Goal: Navigation & Orientation: Go to known website

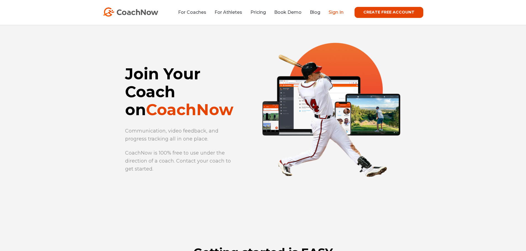
click at [335, 13] on link "Sign In" at bounding box center [335, 12] width 15 height 5
click at [335, 10] on link "Sign In" at bounding box center [335, 12] width 15 height 5
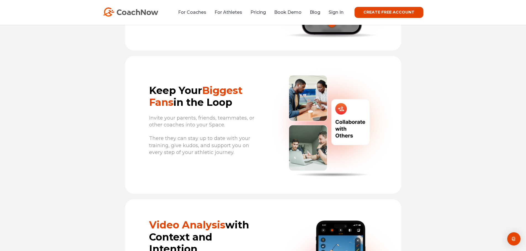
scroll to position [1242, 0]
